Goal: Task Accomplishment & Management: Use online tool/utility

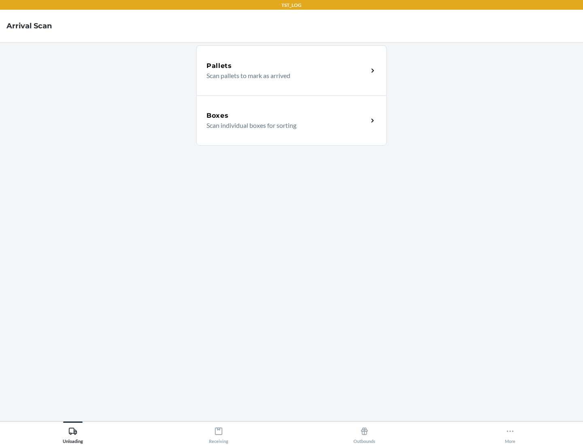
click at [287, 116] on div "Boxes" at bounding box center [287, 116] width 162 height 10
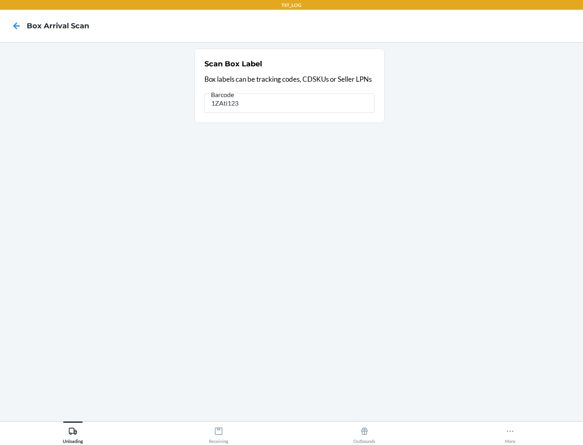
type input "1ZAti123"
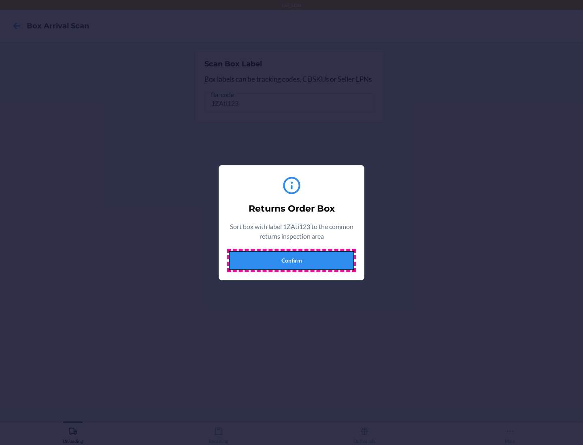
click at [292, 260] on button "Confirm" at bounding box center [292, 260] width 126 height 19
